Goal: Task Accomplishment & Management: Manage account settings

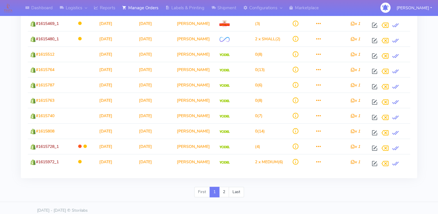
scroll to position [682, 0]
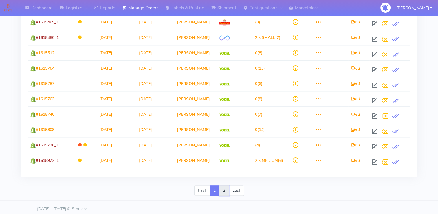
click at [224, 190] on link "2" at bounding box center [224, 190] width 10 height 10
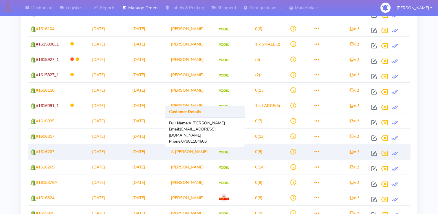
scroll to position [0, 0]
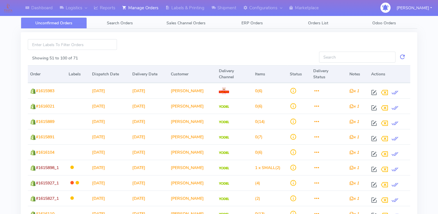
click at [174, 41] on div at bounding box center [219, 44] width 196 height 11
click at [122, 22] on span "Search Orders" at bounding box center [120, 22] width 26 height 5
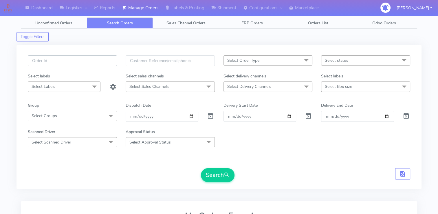
click at [85, 58] on input "text" at bounding box center [72, 60] width 89 height 11
click at [66, 20] on link "Unconfirmed Orders" at bounding box center [54, 22] width 66 height 11
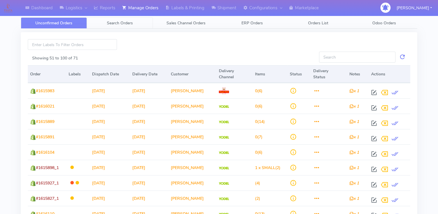
click at [102, 22] on link "Search Orders" at bounding box center [120, 22] width 66 height 11
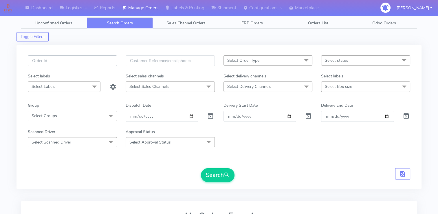
click at [56, 62] on input "text" at bounding box center [72, 60] width 89 height 11
click at [129, 169] on div "Search" at bounding box center [219, 175] width 382 height 14
click at [286, 162] on form "Select Order Type Select All MEALS ATAVI One Off Pasta Club Gift Kit Event Unkn…" at bounding box center [219, 118] width 382 height 126
click at [94, 62] on input "text" at bounding box center [72, 60] width 89 height 11
click at [329, 37] on div "Toggle Filters" at bounding box center [218, 35] width 405 height 13
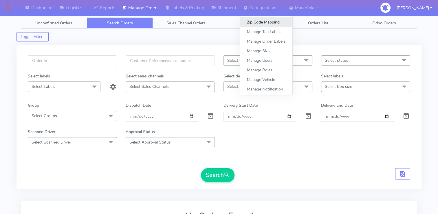
click at [271, 21] on link "Zip Code Mapping" at bounding box center [266, 22] width 52 height 10
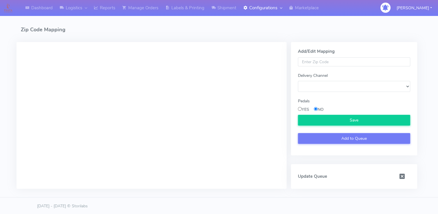
select select
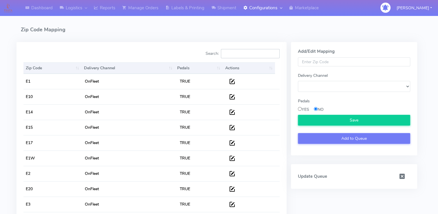
click at [249, 56] on input "Search:" at bounding box center [250, 53] width 59 height 9
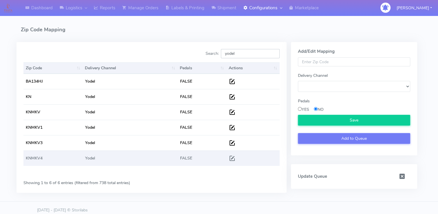
type input "yodel"
drag, startPoint x: 47, startPoint y: 157, endPoint x: 26, endPoint y: 158, distance: 21.1
click at [26, 158] on td "KNMKV4" at bounding box center [52, 157] width 59 height 15
copy td "KNMKV4"
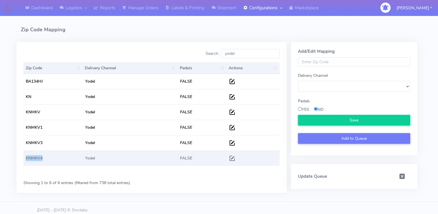
copy td "KNMKV4"
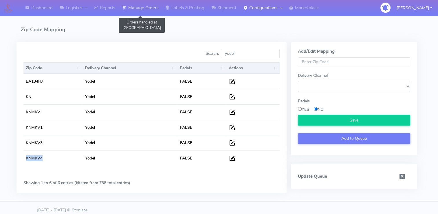
click at [144, 6] on link "Manage Orders" at bounding box center [140, 8] width 43 height 16
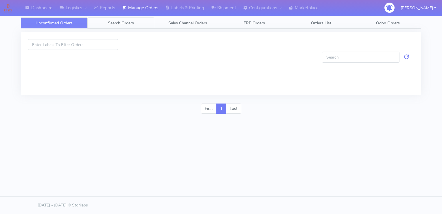
click at [142, 24] on link "Search Orders" at bounding box center [121, 22] width 67 height 11
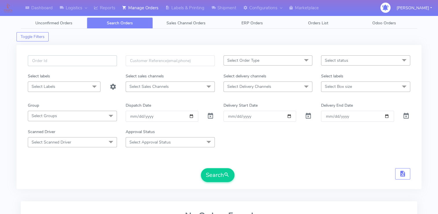
click at [90, 61] on input "text" at bounding box center [72, 60] width 89 height 11
paste input "#PETEST2902"
type input "#PETEST2902"
click at [209, 117] on span at bounding box center [210, 116] width 7 height 5
click at [232, 181] on div "Search" at bounding box center [218, 175] width 34 height 14
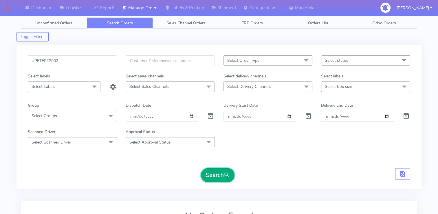
click at [221, 177] on button "Search" at bounding box center [218, 175] width 34 height 14
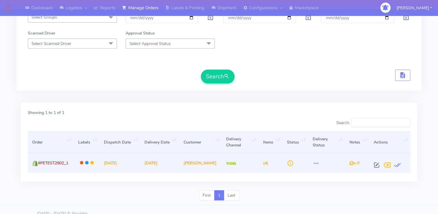
scroll to position [106, 0]
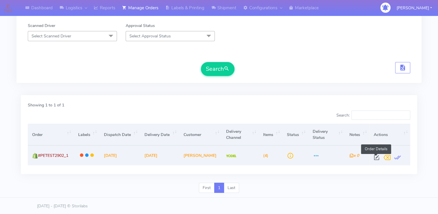
click at [376, 156] on span at bounding box center [376, 158] width 10 height 5
select select "5"
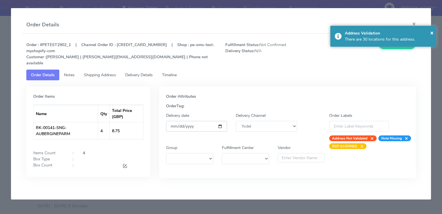
click at [220, 121] on input "[DATE]" at bounding box center [196, 126] width 61 height 11
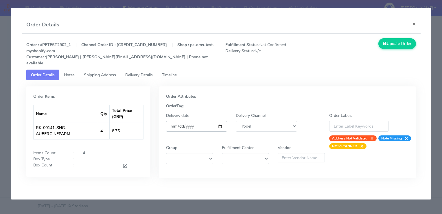
type input "[DATE]"
click at [397, 42] on button "Update Order" at bounding box center [398, 43] width 38 height 11
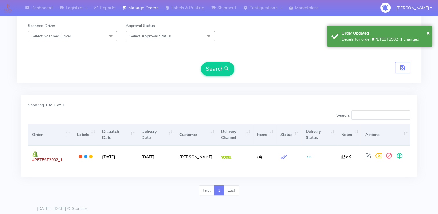
click at [298, 87] on div "#PETEST2902 Select Order Type Select All MEALS ATAVI One Off Pasta Club Gift Ki…" at bounding box center [218, 13] width 405 height 156
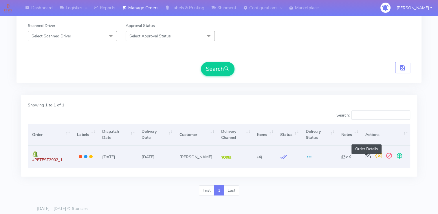
click at [364, 157] on span at bounding box center [368, 156] width 10 height 5
select select "5"
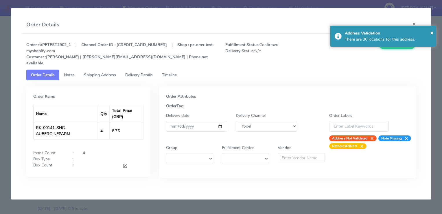
click at [103, 72] on span "Shipping Address" at bounding box center [100, 74] width 32 height 5
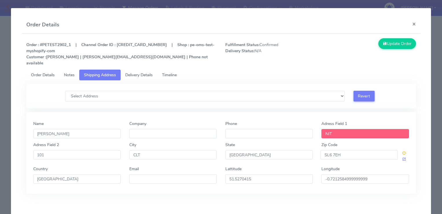
click at [133, 72] on span "Delivery Details" at bounding box center [138, 74] width 27 height 5
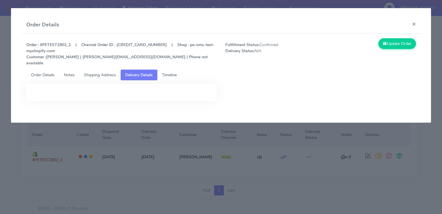
click at [93, 72] on span "Shipping Address" at bounding box center [100, 74] width 32 height 5
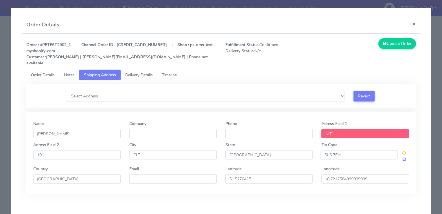
click at [330, 129] on input "NIT" at bounding box center [364, 133] width 87 height 9
drag, startPoint x: 329, startPoint y: 127, endPoint x: 309, endPoint y: 127, distance: 20.5
click at [309, 127] on div "Name [PERSON_NAME] Company Phone Adress Field 1 NIT" at bounding box center [221, 130] width 385 height 21
click at [330, 129] on input "NIT" at bounding box center [364, 133] width 87 height 9
click at [327, 129] on input "NIT" at bounding box center [364, 133] width 87 height 9
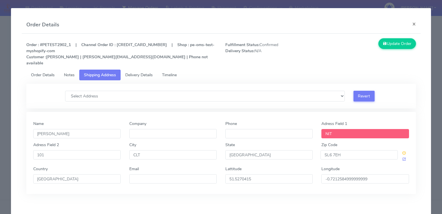
click at [327, 129] on input "NIT" at bounding box center [364, 133] width 87 height 9
click at [335, 129] on input "NIT" at bounding box center [364, 133] width 87 height 9
click at [326, 129] on input "NIT" at bounding box center [364, 133] width 87 height 9
click at [408, 24] on button "×" at bounding box center [414, 23] width 13 height 15
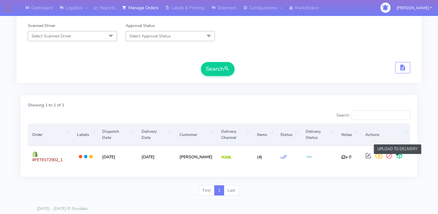
click at [400, 155] on span at bounding box center [399, 156] width 10 height 5
